Goal: Information Seeking & Learning: Learn about a topic

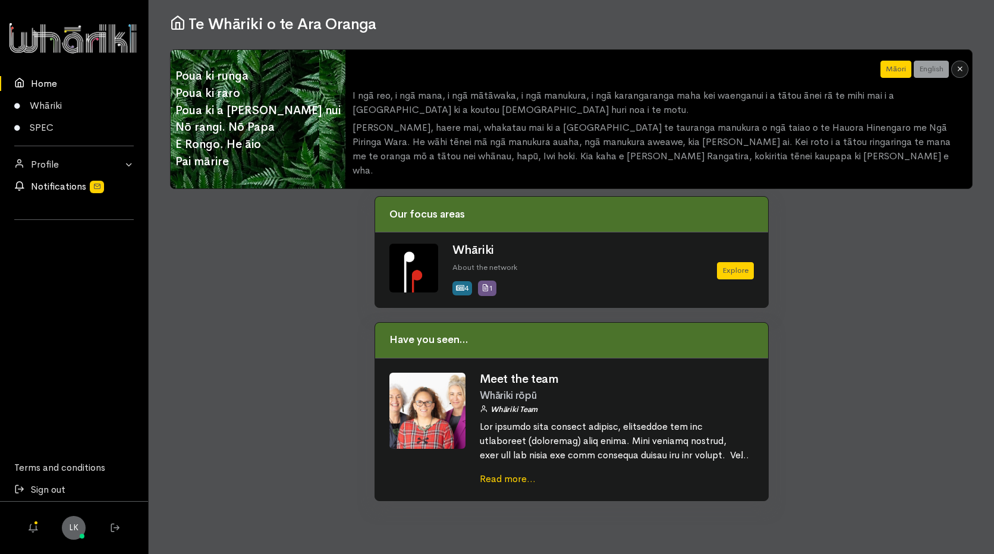
click at [48, 193] on link "Notifications" at bounding box center [74, 186] width 148 height 22
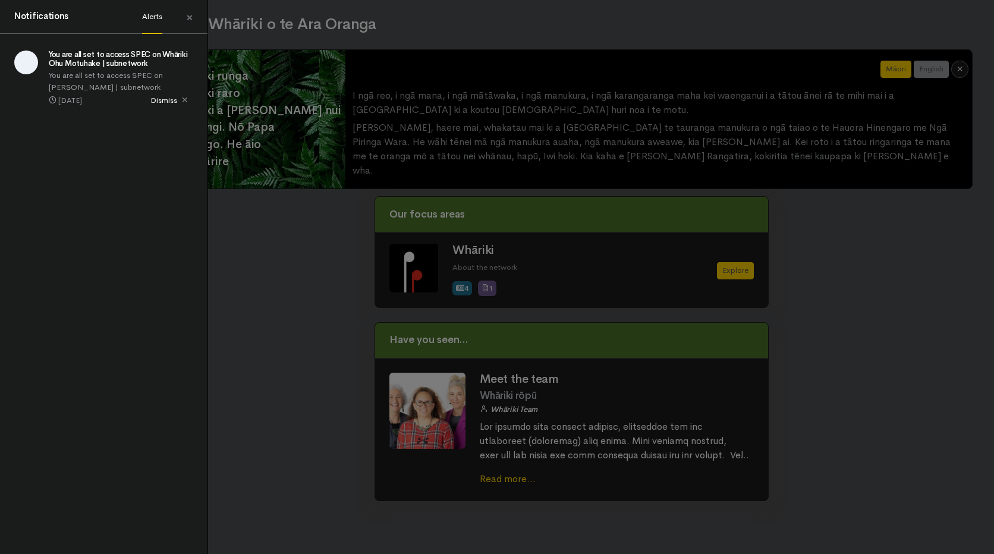
click at [91, 56] on h5 "You are all set to access SPEC on Whāriki Ohu Motuhake | subnetwork" at bounding box center [121, 59] width 144 height 17
click at [170, 102] on span "Dismiss" at bounding box center [170, 100] width 48 height 12
click at [197, 11] on link "×" at bounding box center [190, 18] width 36 height 33
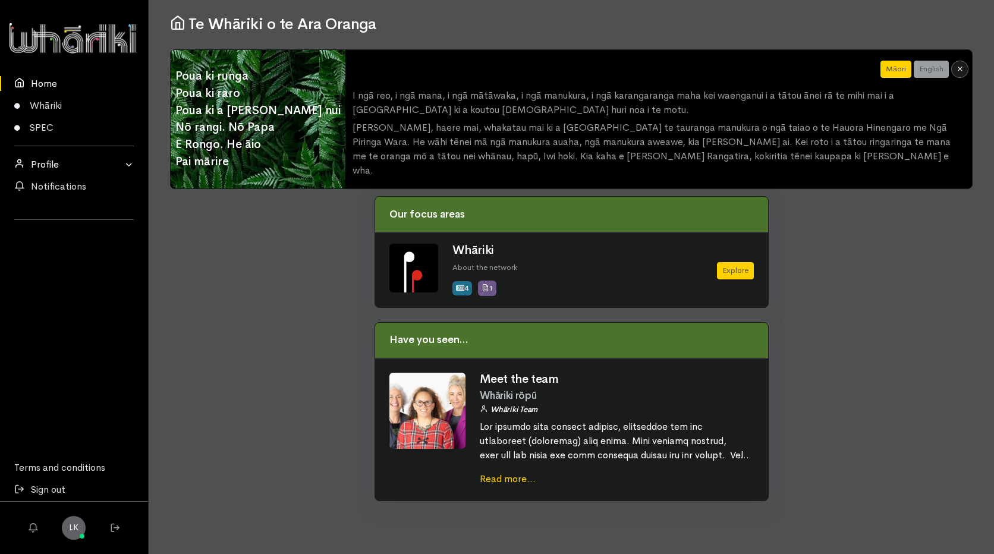
click at [48, 162] on link "Profile" at bounding box center [74, 164] width 148 height 22
click at [50, 121] on link "SPEC" at bounding box center [74, 127] width 148 height 22
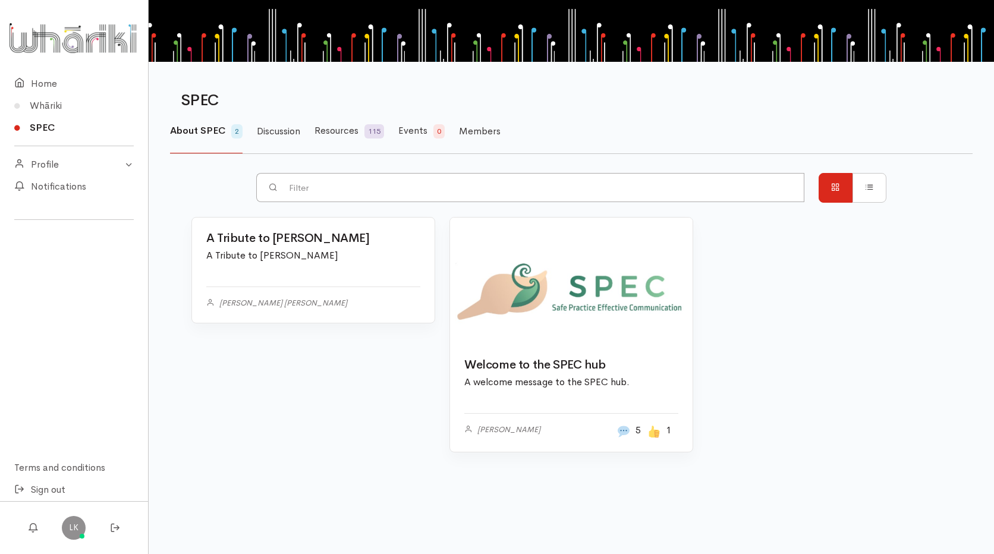
click at [291, 218] on link at bounding box center [313, 218] width 242 height 0
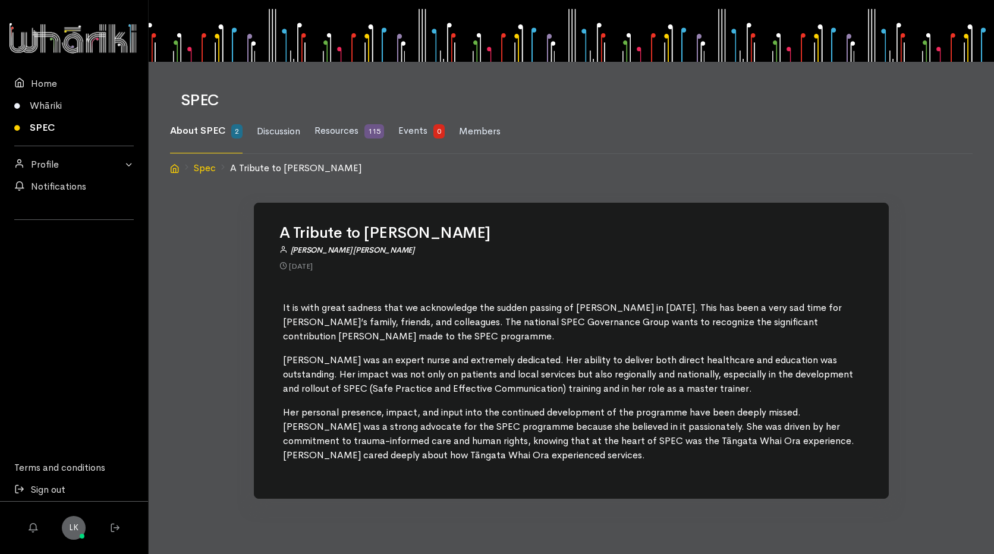
click at [42, 121] on link "SPEC" at bounding box center [74, 127] width 148 height 22
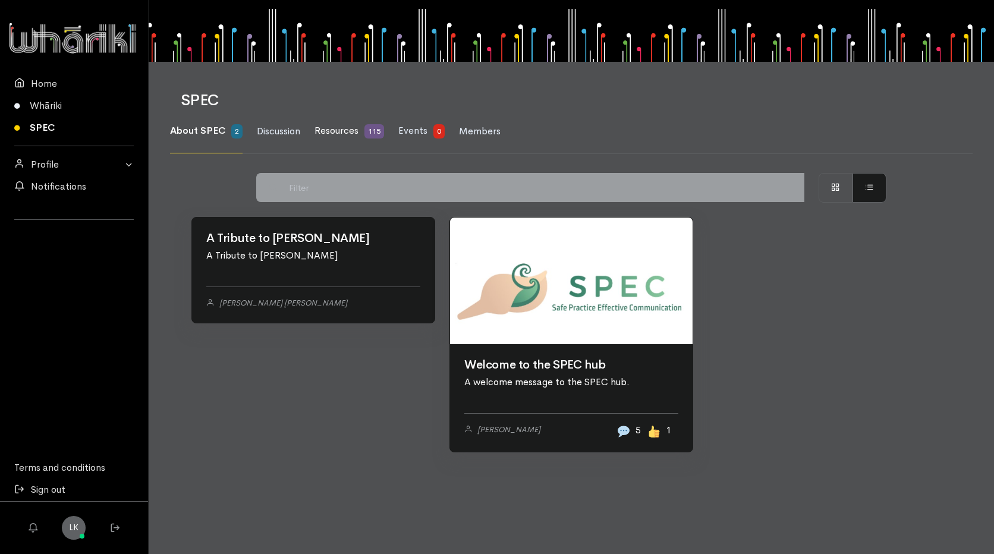
click at [342, 128] on span "Resources" at bounding box center [336, 130] width 44 height 12
click at [285, 127] on span "Discussion" at bounding box center [278, 131] width 43 height 12
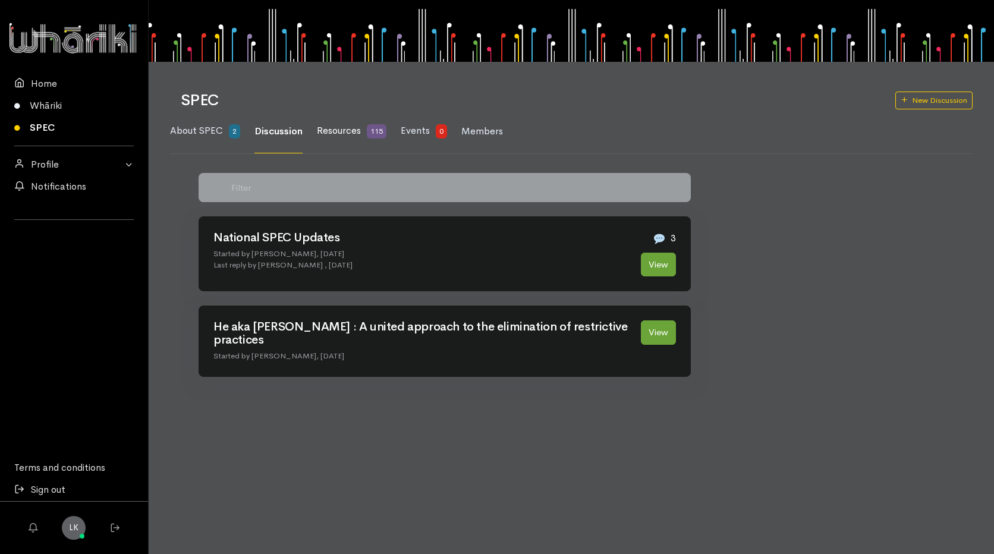
click at [363, 128] on link "Resources 115" at bounding box center [352, 131] width 70 height 44
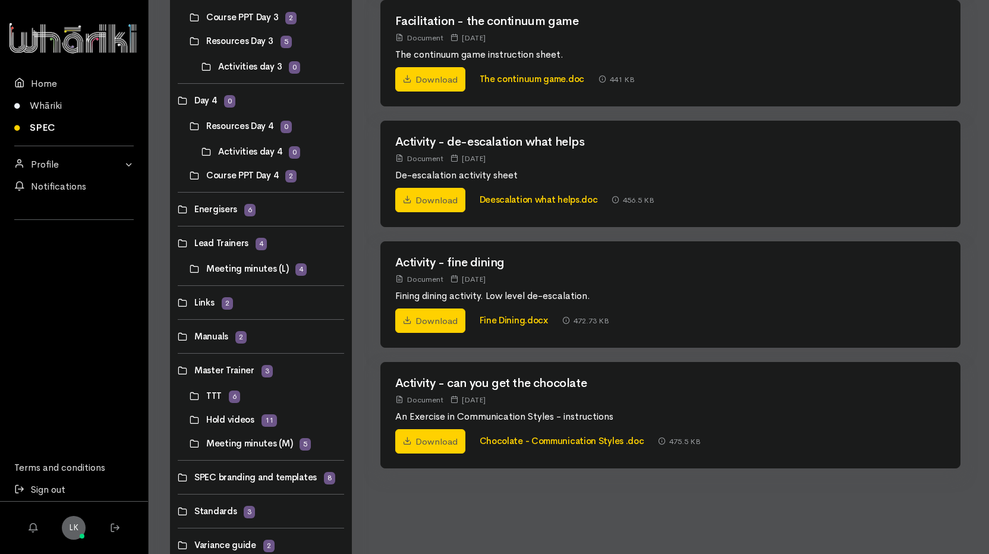
scroll to position [572, 0]
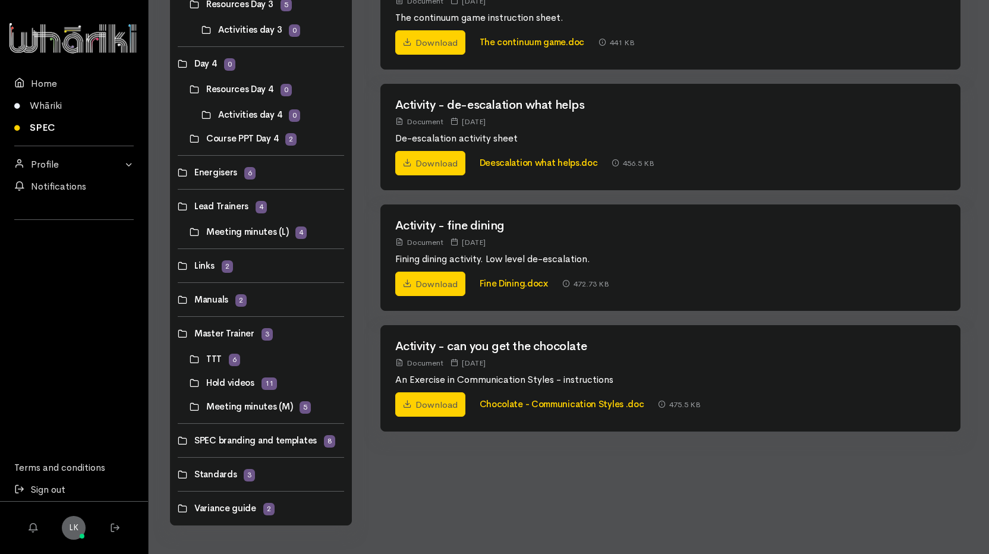
click at [190, 406] on link at bounding box center [190, 406] width 0 height 0
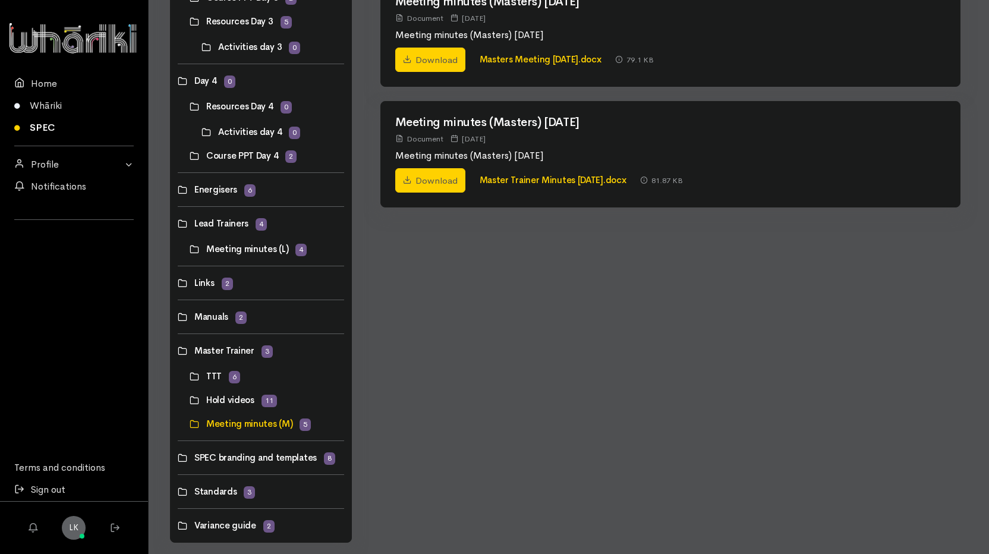
scroll to position [572, 0]
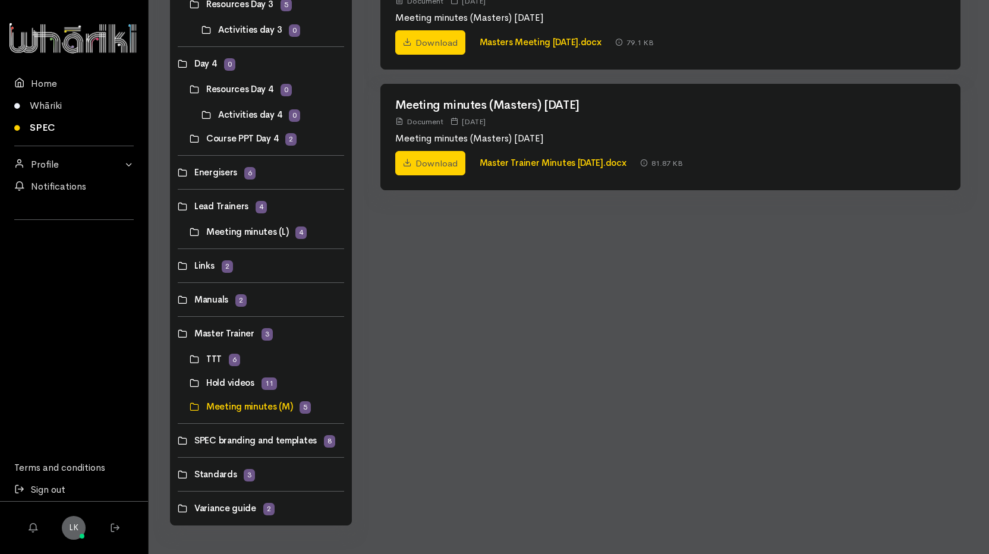
click at [190, 359] on link at bounding box center [190, 359] width 0 height 0
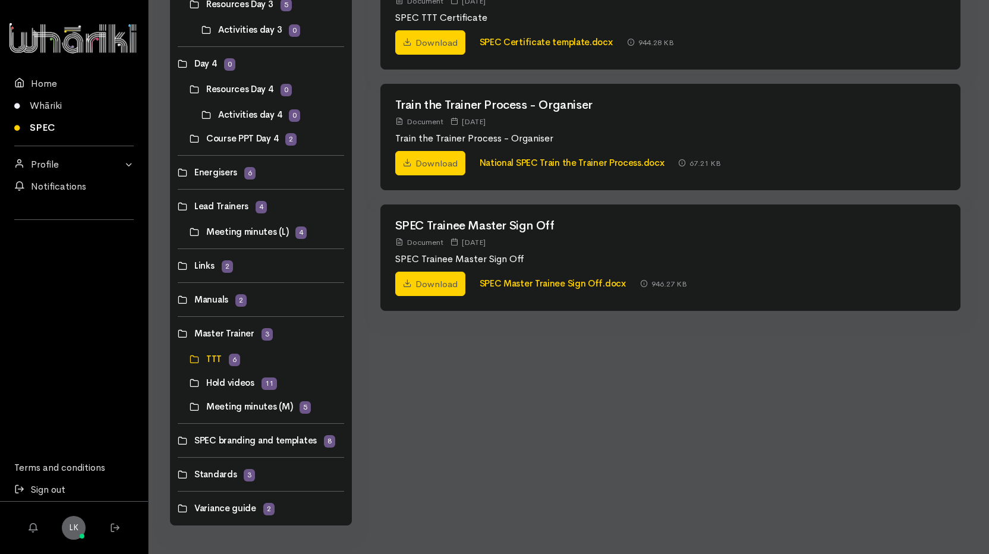
click at [190, 383] on link at bounding box center [190, 383] width 0 height 0
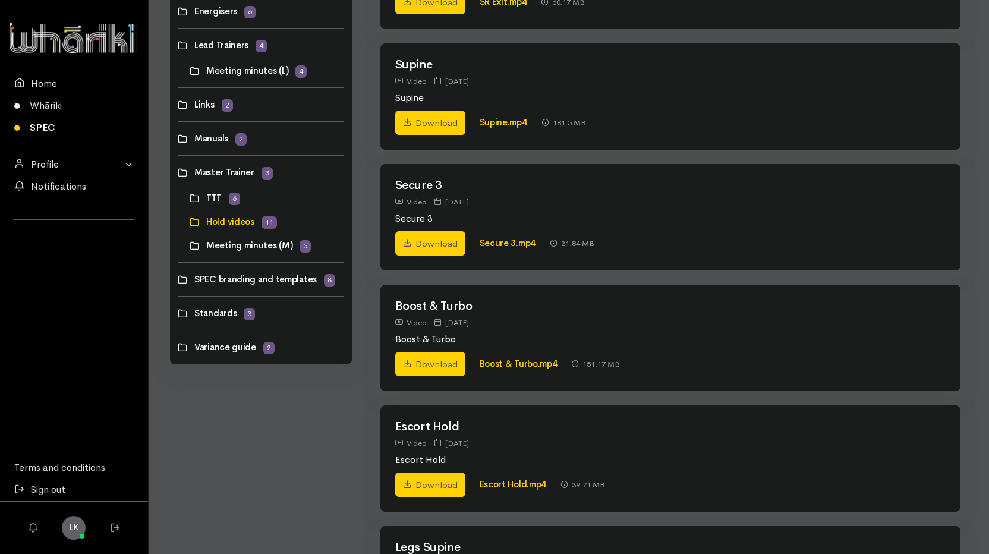
scroll to position [723, 0]
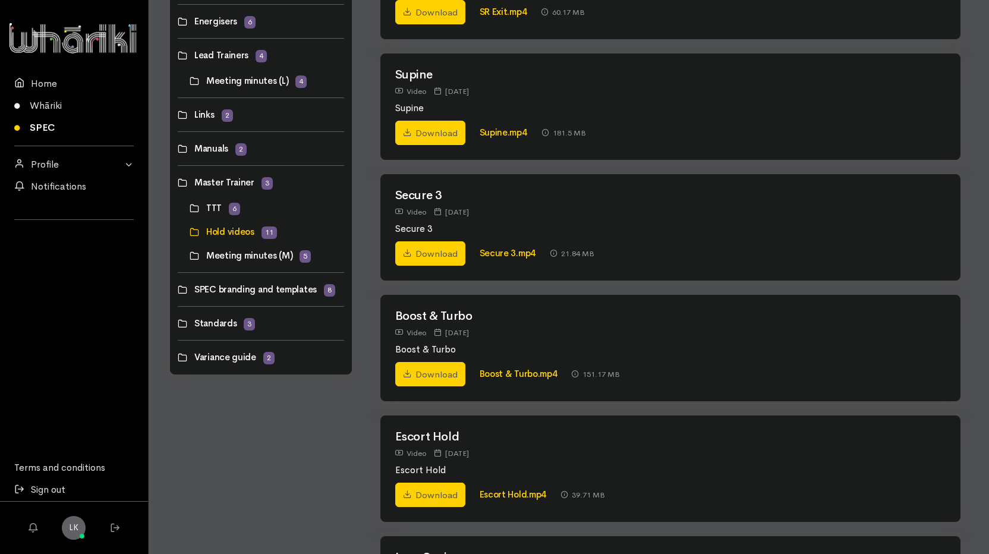
click at [178, 323] on link at bounding box center [178, 323] width 0 height 0
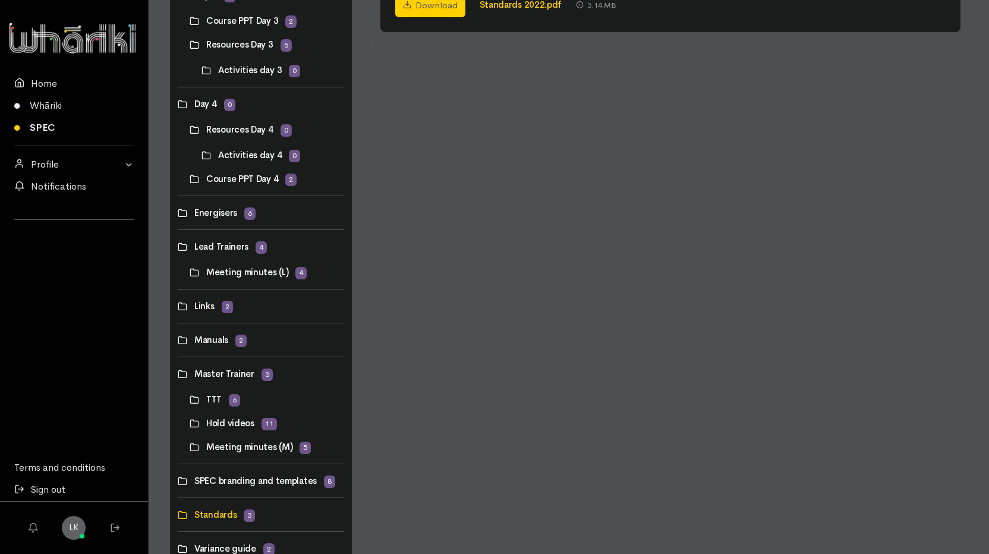
scroll to position [572, 0]
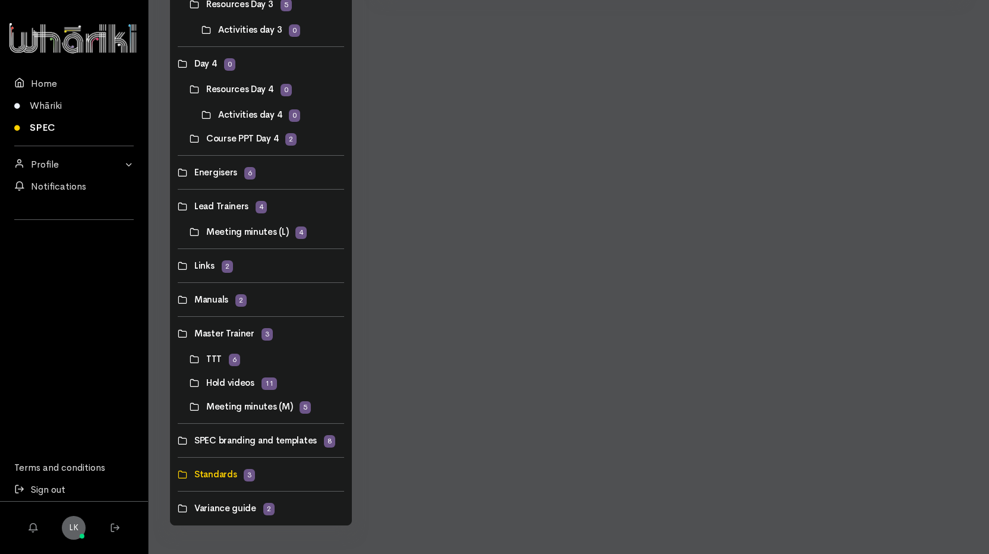
click at [178, 508] on link at bounding box center [178, 508] width 0 height 0
click at [178, 440] on link at bounding box center [178, 440] width 0 height 0
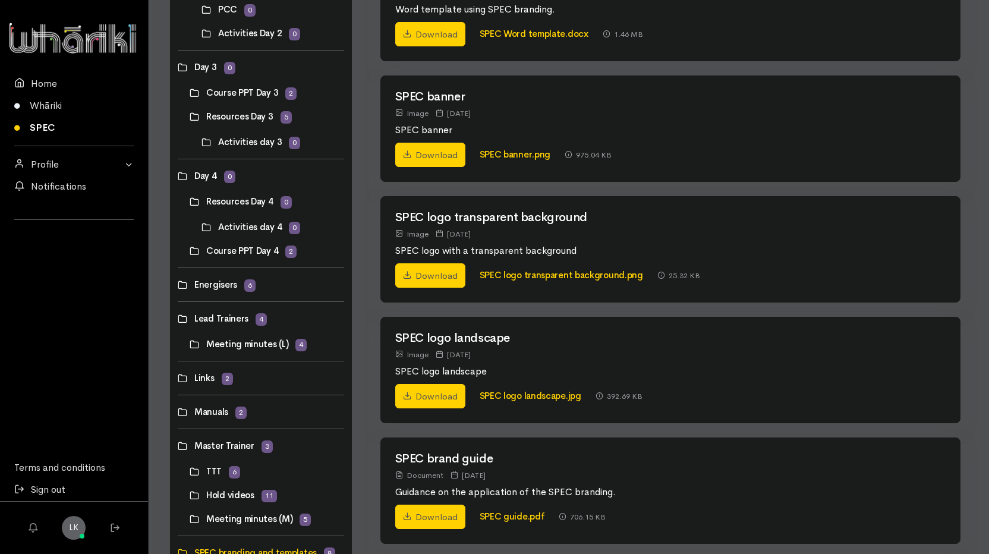
scroll to position [475, 0]
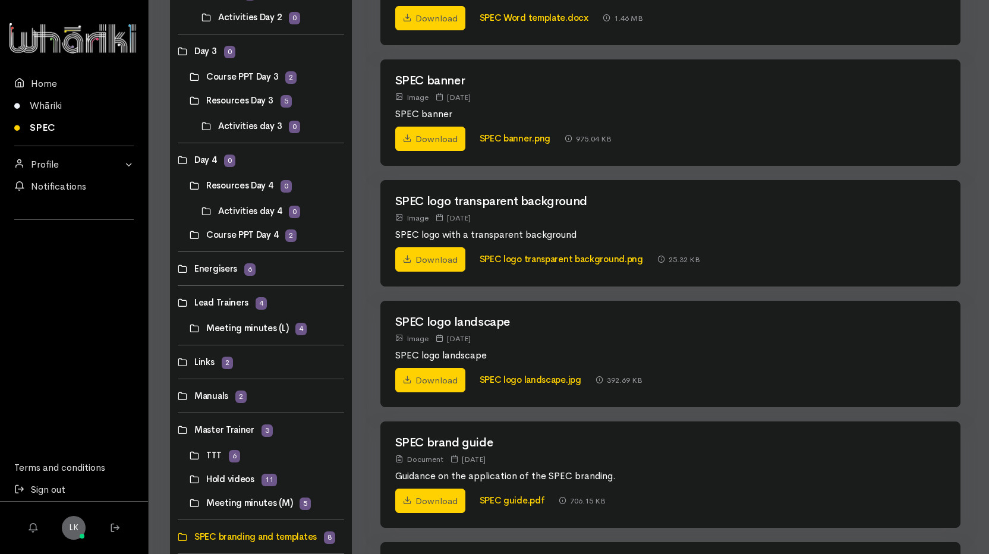
click at [190, 328] on link at bounding box center [190, 328] width 0 height 0
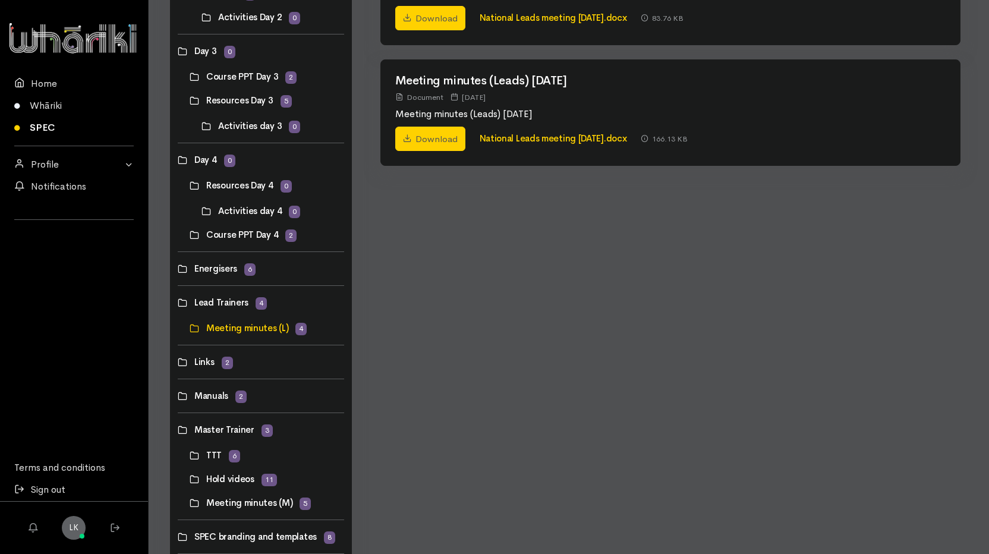
click at [178, 302] on link at bounding box center [178, 302] width 0 height 0
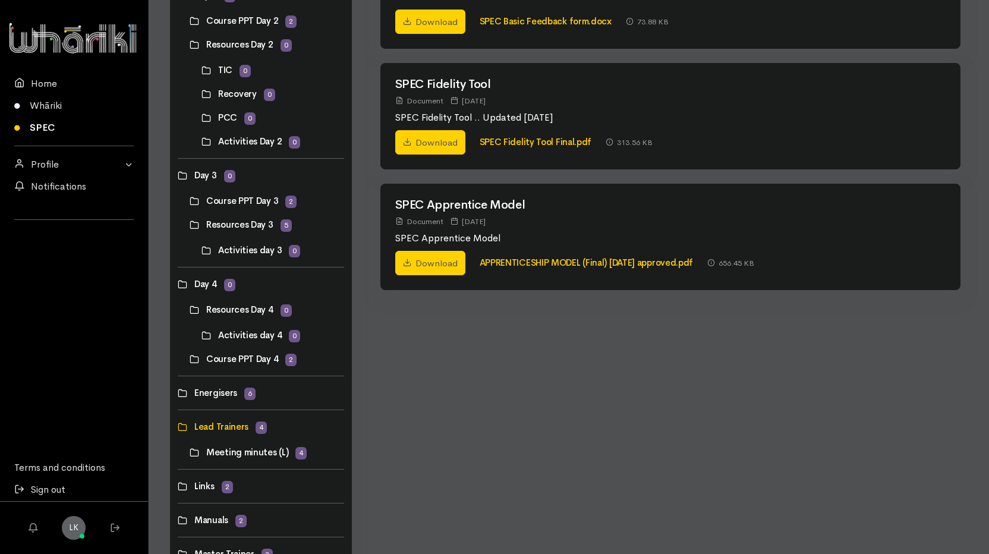
scroll to position [416, 0]
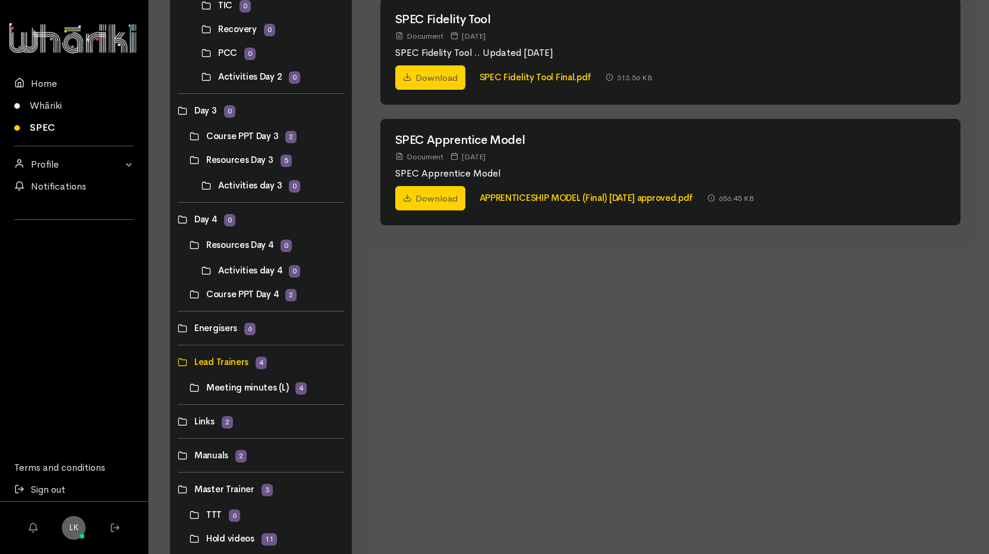
click at [178, 328] on link at bounding box center [178, 328] width 0 height 0
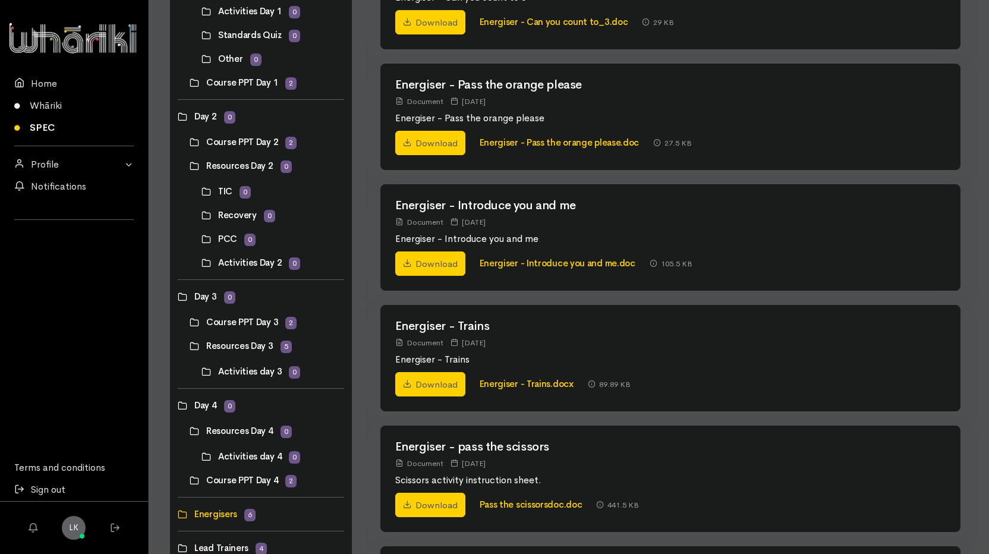
scroll to position [0, 0]
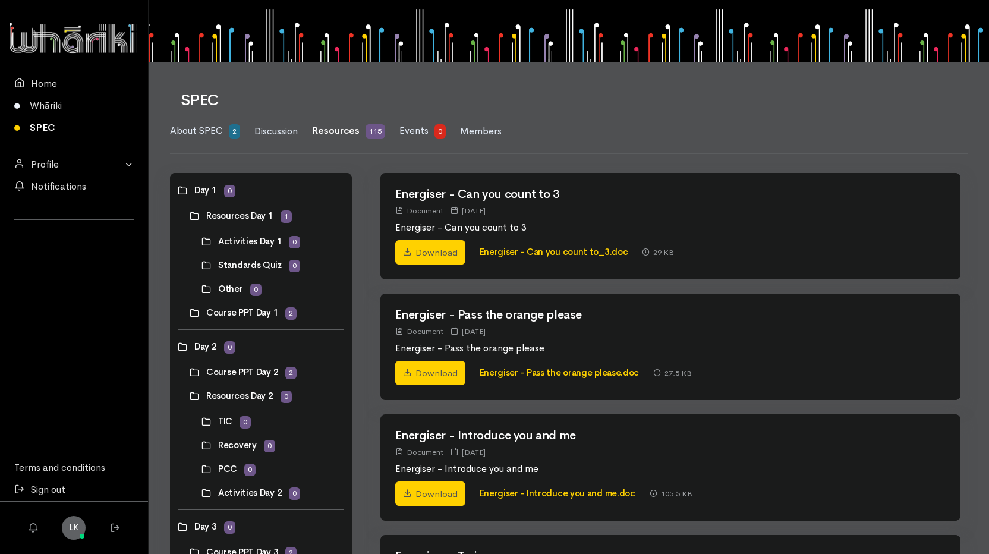
click at [37, 123] on link "SPEC" at bounding box center [74, 127] width 148 height 22
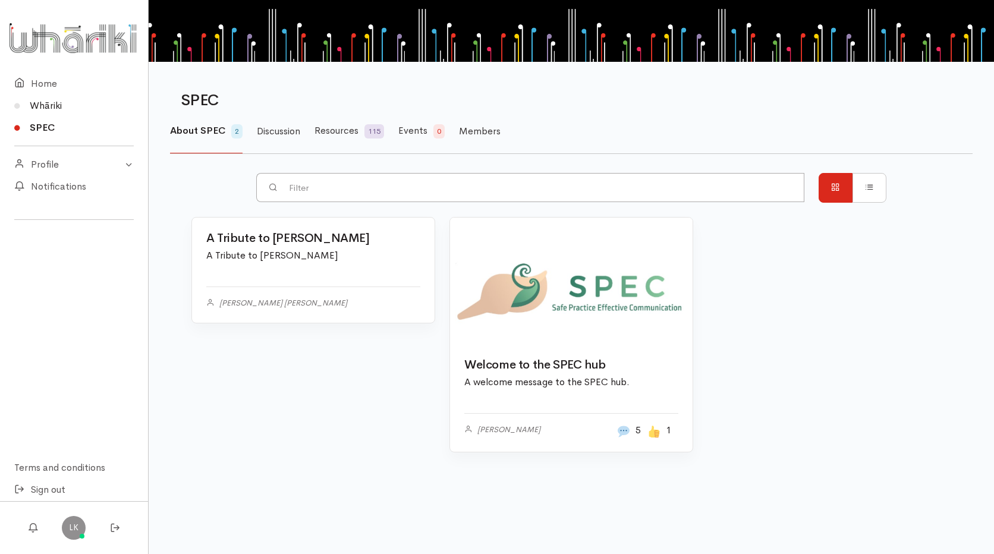
click at [50, 108] on link "Whāriki" at bounding box center [74, 105] width 148 height 22
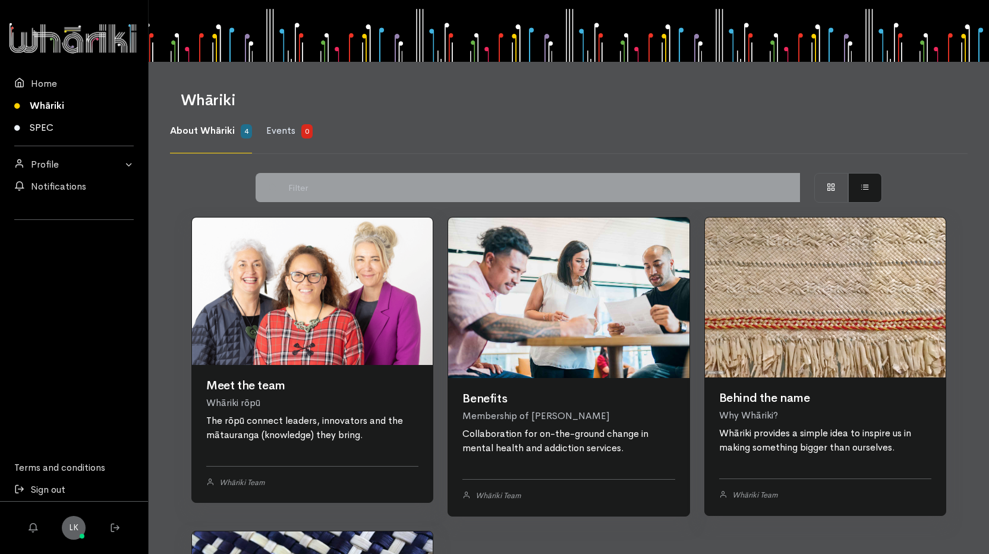
drag, startPoint x: 41, startPoint y: 127, endPoint x: 102, endPoint y: 131, distance: 60.8
click at [41, 127] on link "SPEC" at bounding box center [74, 127] width 148 height 22
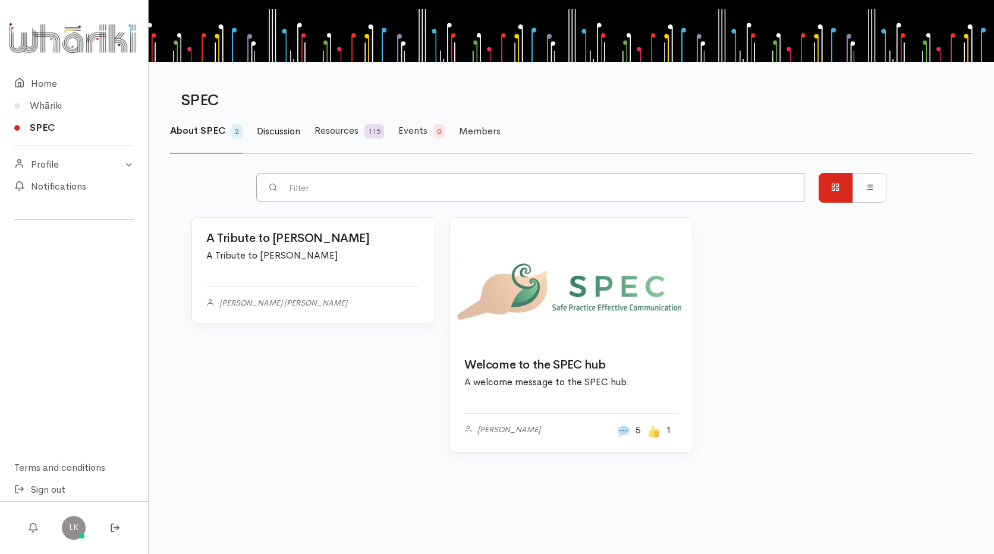
click at [283, 135] on span "Discussion" at bounding box center [278, 131] width 43 height 12
